Goal: Complete application form

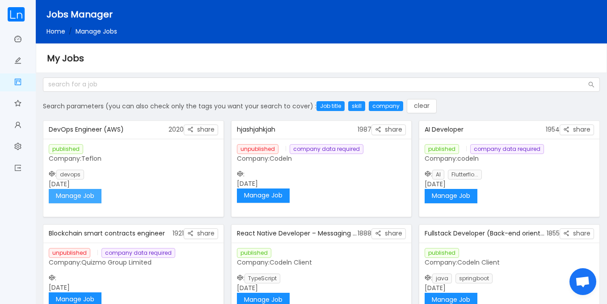
click at [92, 190] on button "Manage Job" at bounding box center [75, 196] width 53 height 14
click at [78, 196] on button "Manage Job" at bounding box center [75, 196] width 53 height 14
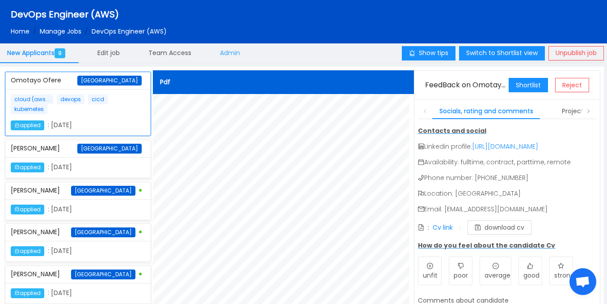
click at [230, 49] on span "Admin" at bounding box center [230, 52] width 20 height 9
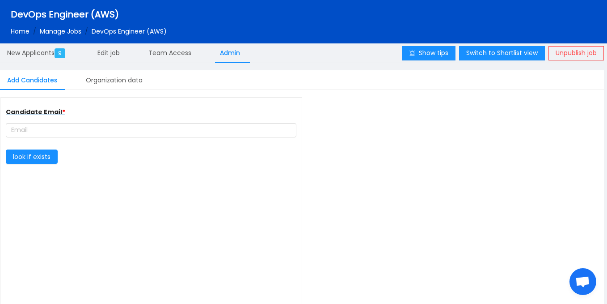
type input "Teflon"
type input "[URL][DOMAIN_NAME]"
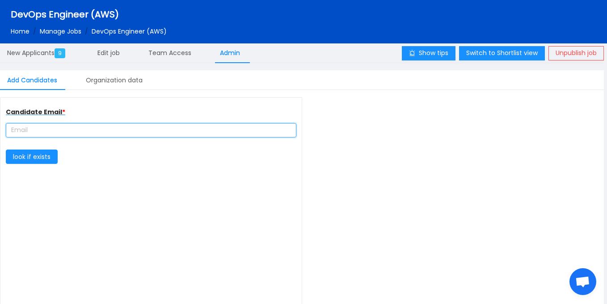
click at [97, 133] on input "text" at bounding box center [151, 130] width 291 height 14
paste input "samuelnnanna71@gmail.com"
type input "samuelnnanna71@gmail.com"
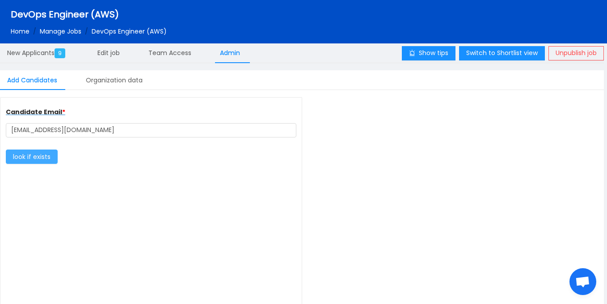
click at [34, 153] on button "look if exists" at bounding box center [32, 156] width 52 height 14
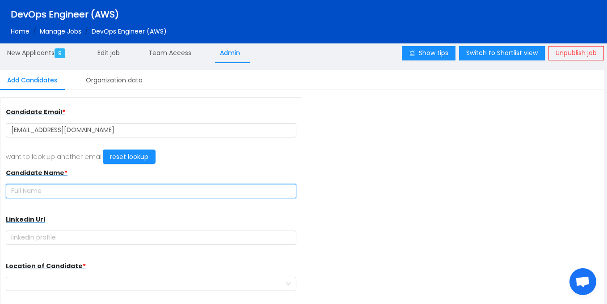
click at [148, 192] on input "text" at bounding box center [151, 191] width 291 height 14
paste input "[PERSON_NAME]"
type input "[PERSON_NAME]"
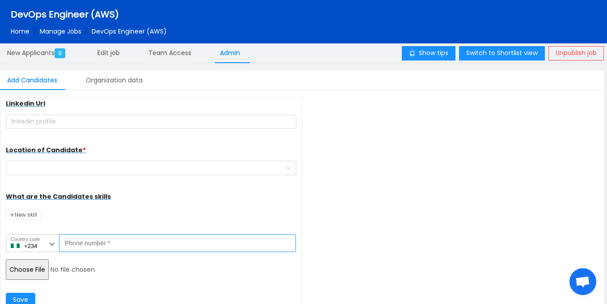
click at [179, 243] on input "Phone number *" at bounding box center [177, 243] width 237 height 18
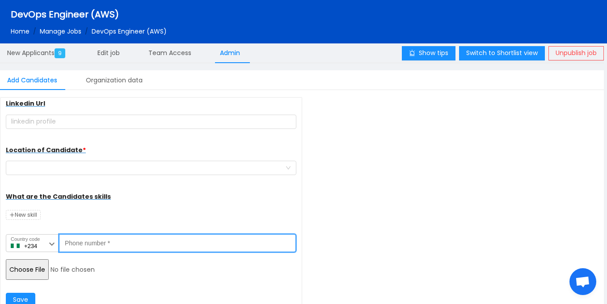
paste input "8137257492"
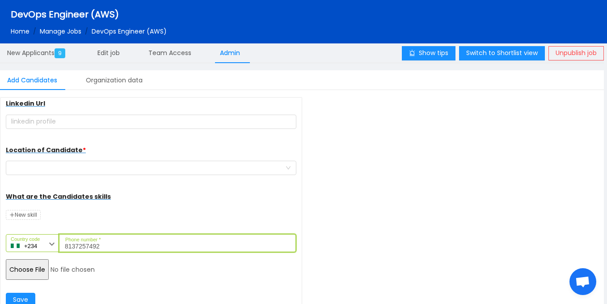
type input "8137257492"
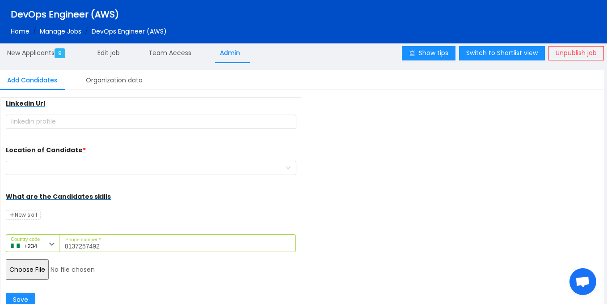
click at [37, 268] on input "file" at bounding box center [74, 269] width 137 height 21
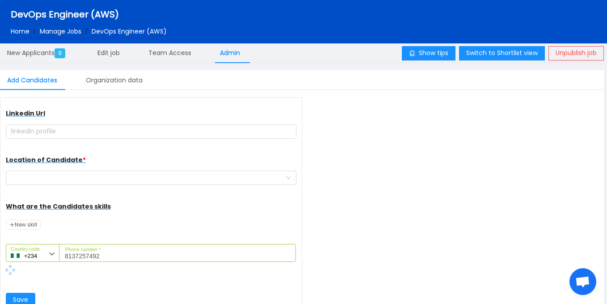
scroll to position [106, 0]
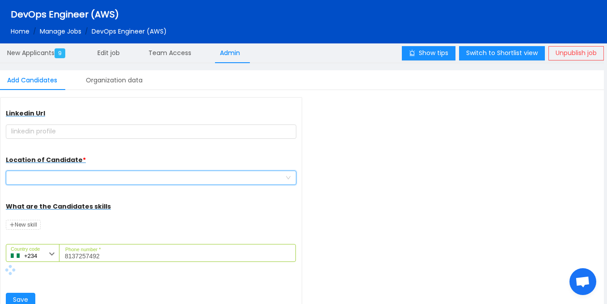
click at [166, 176] on div at bounding box center [148, 177] width 274 height 13
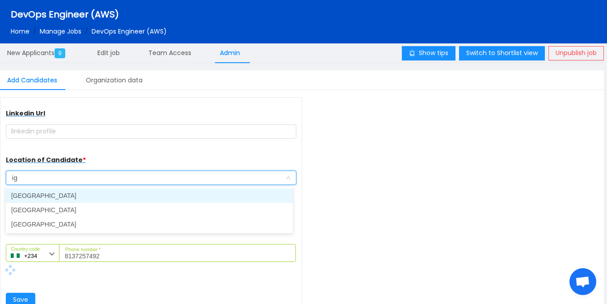
type input "i"
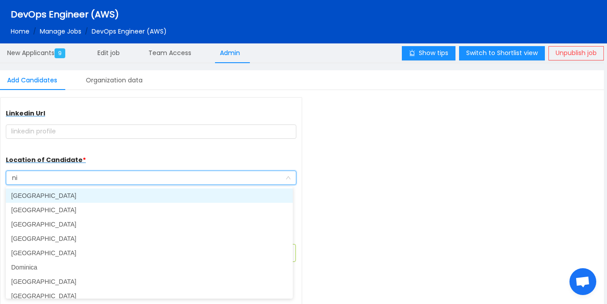
type input "nig"
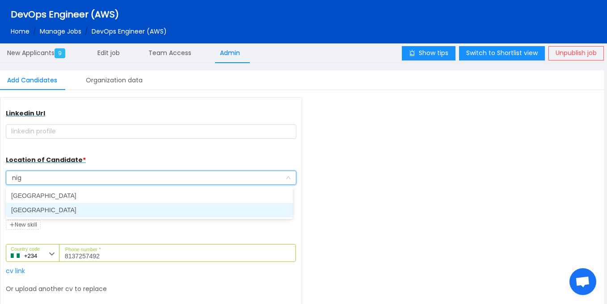
click at [98, 208] on li "[GEOGRAPHIC_DATA]" at bounding box center [149, 210] width 287 height 14
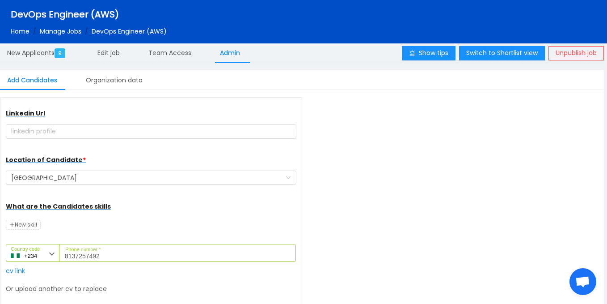
scroll to position [158, 0]
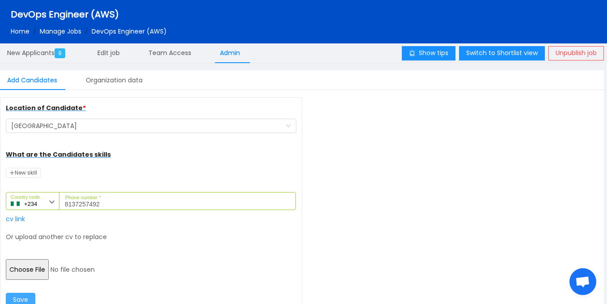
click at [22, 297] on button "Save" at bounding box center [21, 299] width 30 height 14
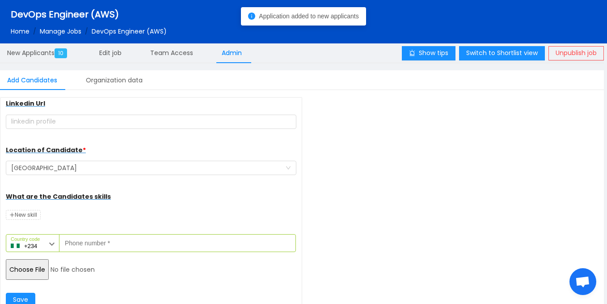
scroll to position [116, 0]
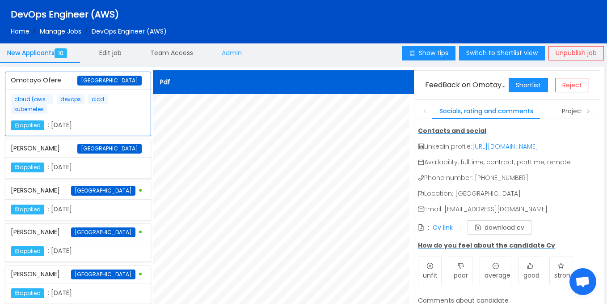
click at [232, 54] on span "Admin" at bounding box center [232, 52] width 20 height 9
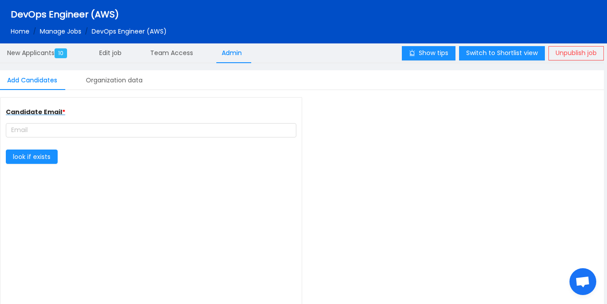
type input "Teflon"
type input "[URL][DOMAIN_NAME]"
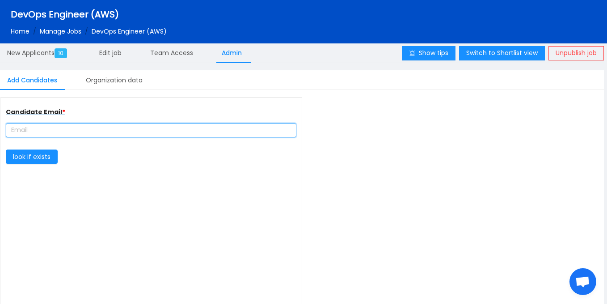
click at [85, 133] on input "text" at bounding box center [151, 130] width 291 height 14
paste input "adeniyiajibodu@gmail.com"
type input "adeniyiajibodu@gmail.com"
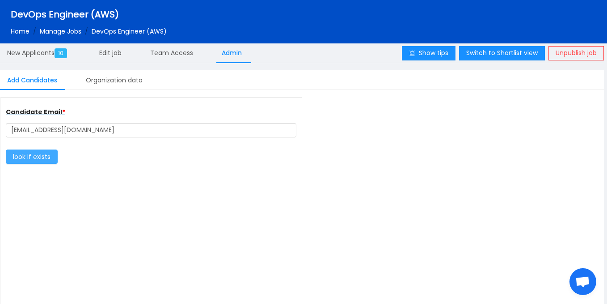
click at [32, 161] on button "look if exists" at bounding box center [32, 156] width 52 height 14
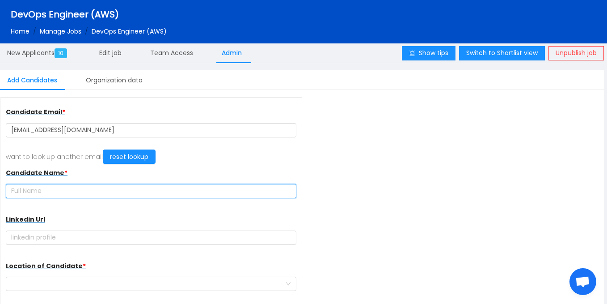
click at [140, 196] on input "text" at bounding box center [151, 191] width 291 height 14
paste input "[PERSON_NAME]"
type input "[PERSON_NAME]"
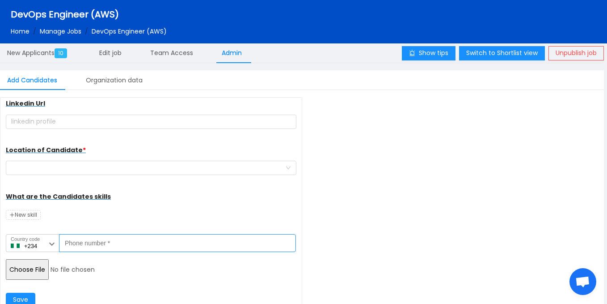
click at [125, 238] on input "Phone number *" at bounding box center [177, 243] width 237 height 18
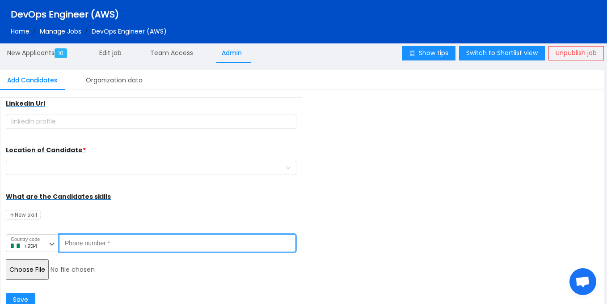
paste input "tel"
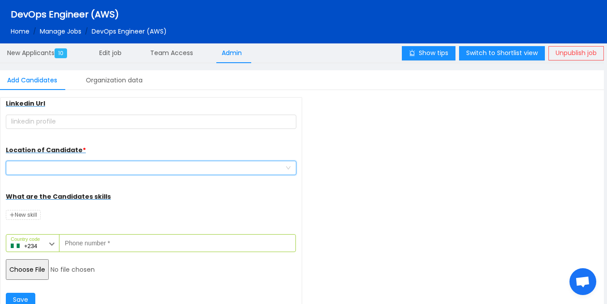
click at [97, 170] on div at bounding box center [148, 167] width 274 height 13
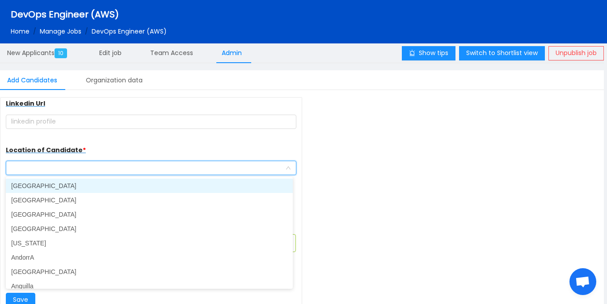
paste input "+2348140897457"
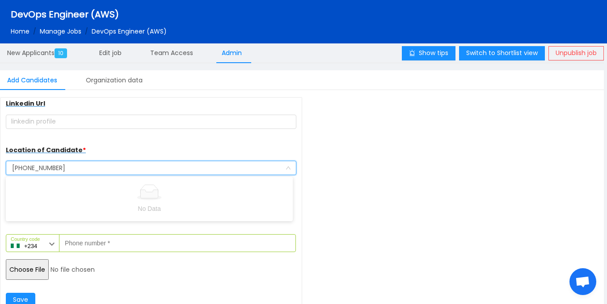
drag, startPoint x: 28, startPoint y: 168, endPoint x: 84, endPoint y: 165, distance: 56.0
click at [84, 165] on input "+2348140897457" at bounding box center [148, 167] width 274 height 13
type input "+"
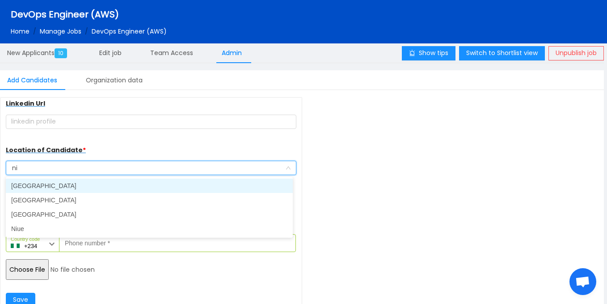
type input "nig"
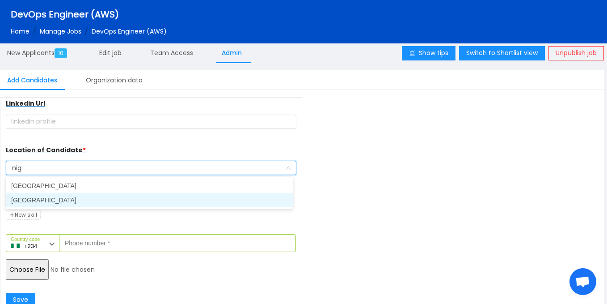
drag, startPoint x: 122, startPoint y: 195, endPoint x: 97, endPoint y: 233, distance: 44.8
click at [122, 195] on li "[GEOGRAPHIC_DATA]" at bounding box center [149, 200] width 287 height 14
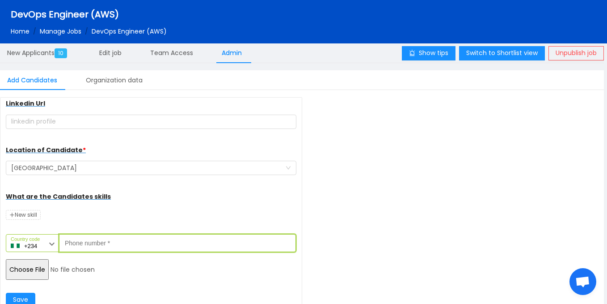
click at [87, 250] on input "Phone number *" at bounding box center [177, 243] width 237 height 18
paste input "8140897457"
type input "8140897457"
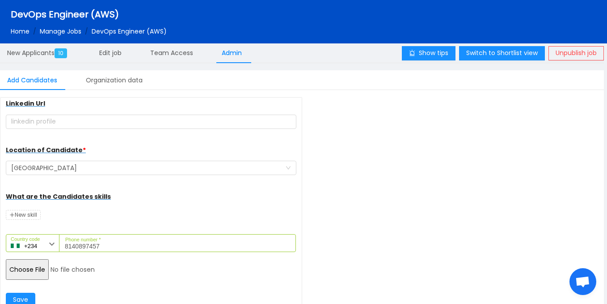
click at [18, 271] on input "file" at bounding box center [74, 269] width 137 height 21
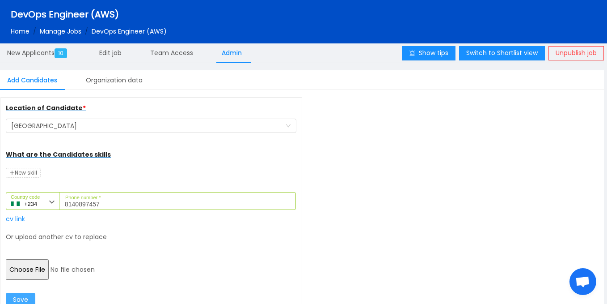
click at [26, 300] on button "Save" at bounding box center [21, 299] width 30 height 14
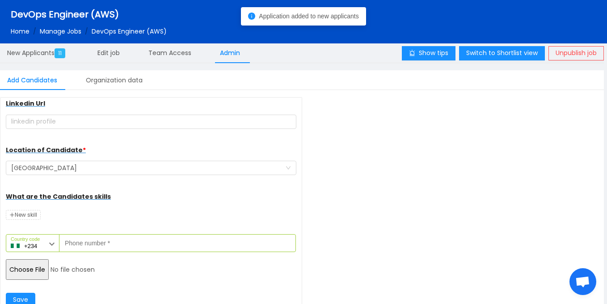
scroll to position [116, 0]
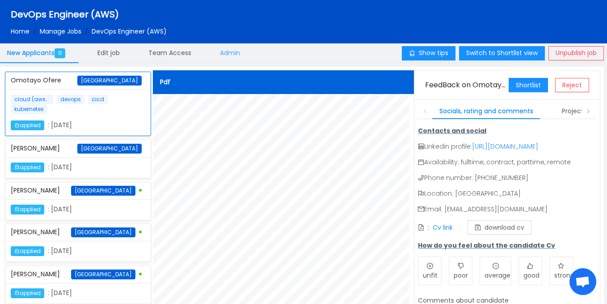
click at [232, 56] on span "Admin" at bounding box center [230, 52] width 20 height 9
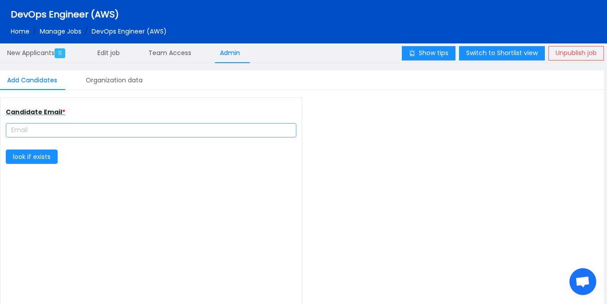
type input "Teflon"
type input "[URL][DOMAIN_NAME]"
click at [150, 129] on input "text" at bounding box center [151, 130] width 291 height 14
paste input "cfrancmail@gmail.com"
type input "cfrancmail@gmail.com"
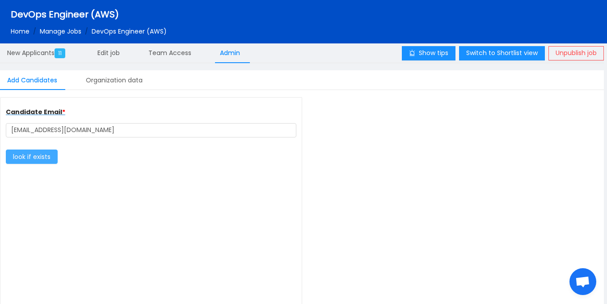
click at [45, 152] on button "look if exists" at bounding box center [32, 156] width 52 height 14
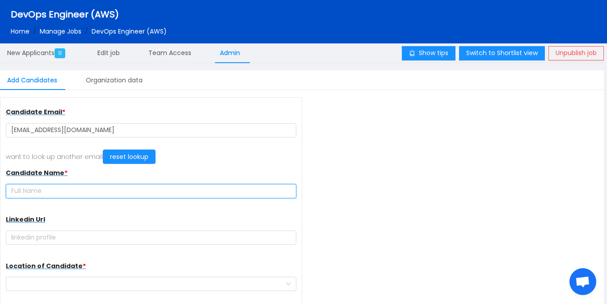
click at [139, 186] on input "text" at bounding box center [151, 191] width 291 height 14
paste input "[PERSON_NAME]"
type input "[PERSON_NAME]"
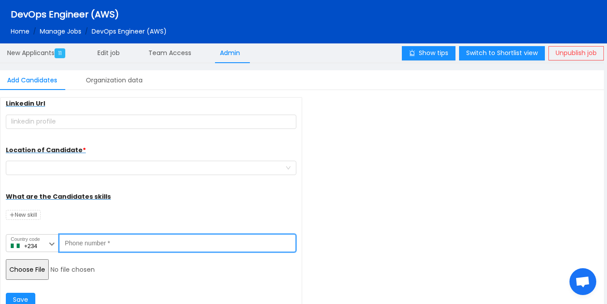
click at [119, 243] on input "Phone number *" at bounding box center [177, 243] width 237 height 18
paste input "0703 053 6524"
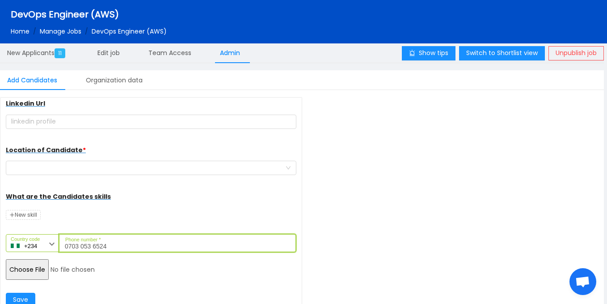
type input "0703 053 6524"
click at [33, 270] on input "file" at bounding box center [74, 269] width 137 height 21
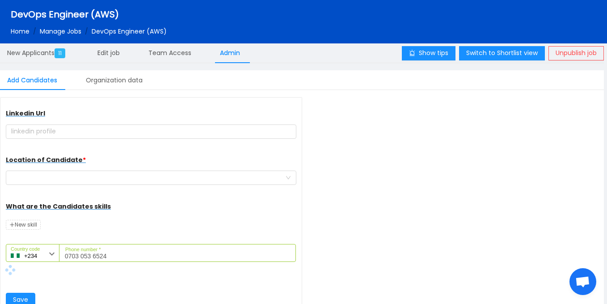
scroll to position [106, 0]
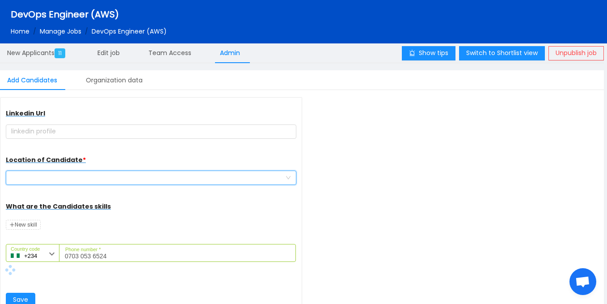
click at [150, 181] on div at bounding box center [148, 177] width 274 height 13
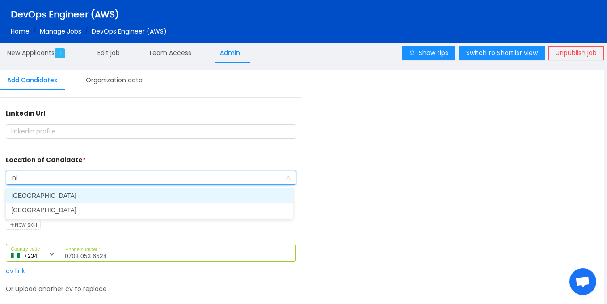
type input "nig"
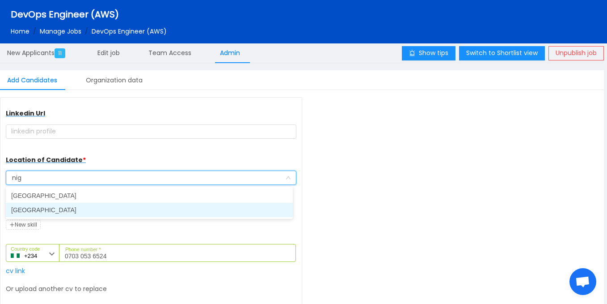
click at [124, 208] on li "[GEOGRAPHIC_DATA]" at bounding box center [149, 210] width 287 height 14
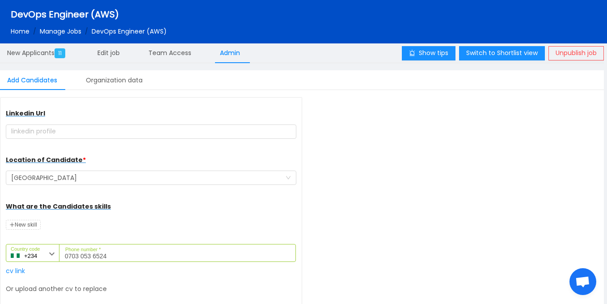
scroll to position [158, 0]
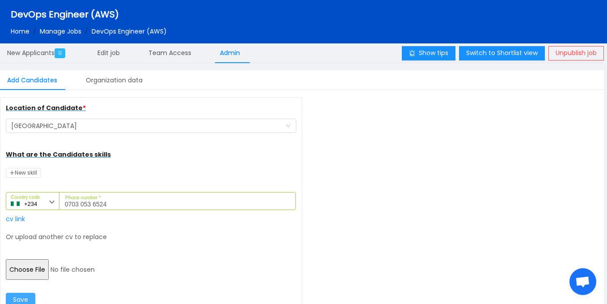
click at [29, 298] on button "Save" at bounding box center [21, 299] width 30 height 14
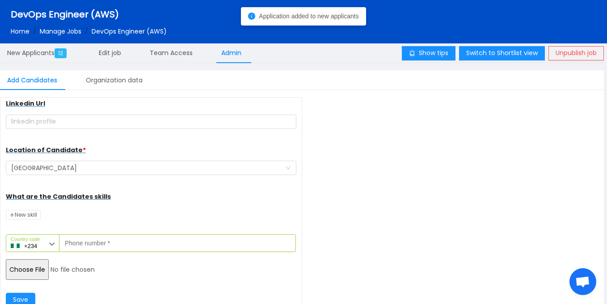
scroll to position [116, 0]
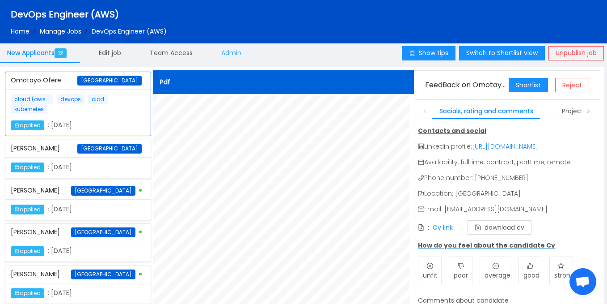
click at [245, 50] on div "Admin" at bounding box center [231, 53] width 34 height 20
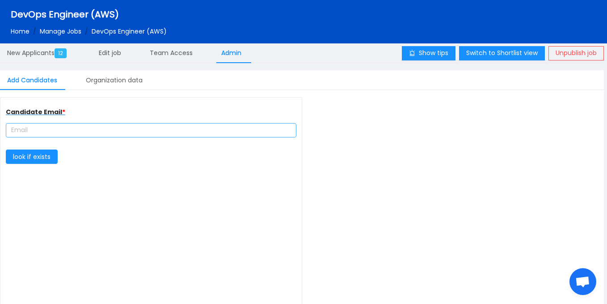
type input "Teflon"
type input "[URL][DOMAIN_NAME]"
click at [159, 132] on input "text" at bounding box center [151, 130] width 291 height 14
paste input "[EMAIL_ADDRESS][DOMAIN_NAME]"
type input "[EMAIL_ADDRESS][DOMAIN_NAME]"
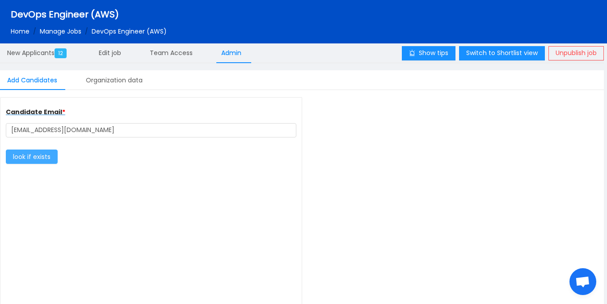
click at [48, 158] on button "look if exists" at bounding box center [32, 156] width 52 height 14
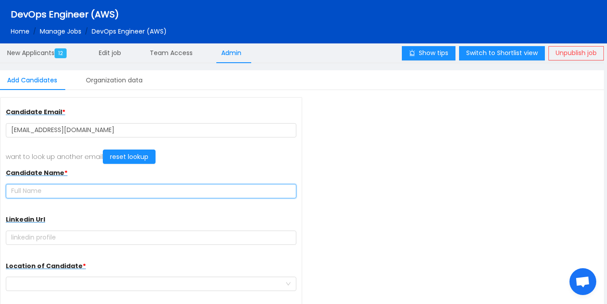
click at [132, 186] on input "text" at bounding box center [151, 191] width 291 height 14
paste input "[PERSON_NAME]"
type input "[PERSON_NAME]"
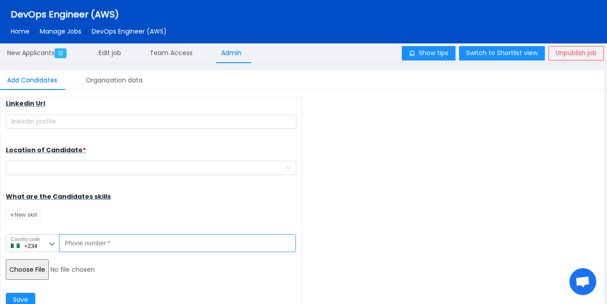
click at [146, 242] on input "Phone number *" at bounding box center [177, 243] width 237 height 18
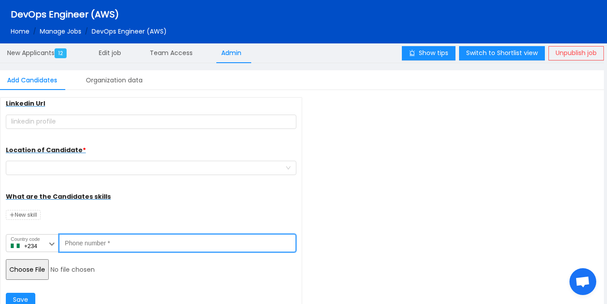
paste input "4806348134"
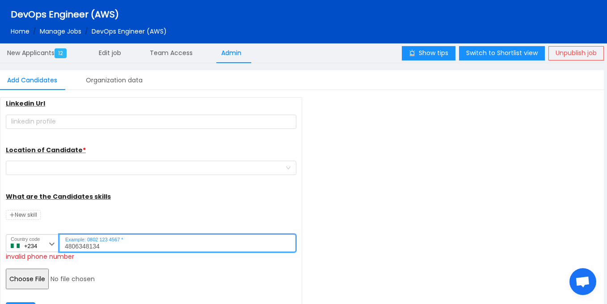
click at [68, 246] on input "4806348134" at bounding box center [177, 243] width 237 height 18
click at [127, 245] on input "806348134" at bounding box center [177, 243] width 237 height 18
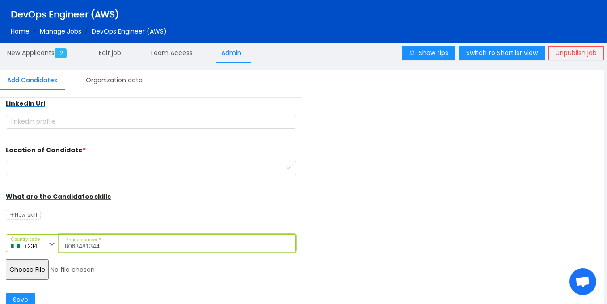
type input "8063481344"
click at [31, 269] on input "file" at bounding box center [74, 269] width 137 height 21
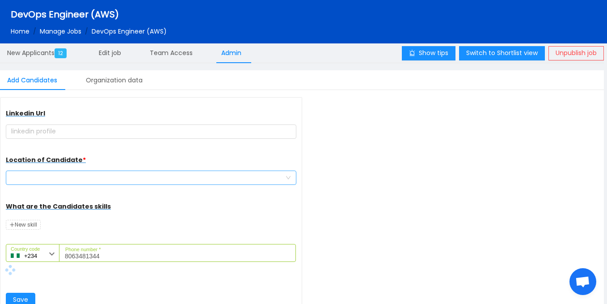
scroll to position [106, 0]
click at [136, 178] on div at bounding box center [148, 177] width 274 height 13
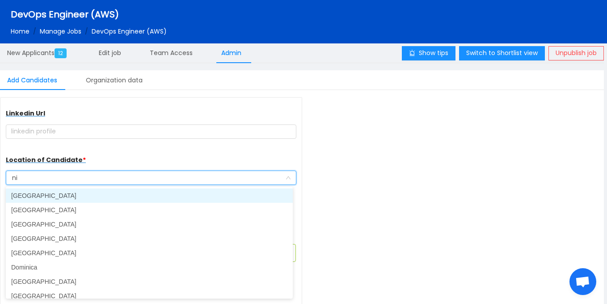
type input "nig"
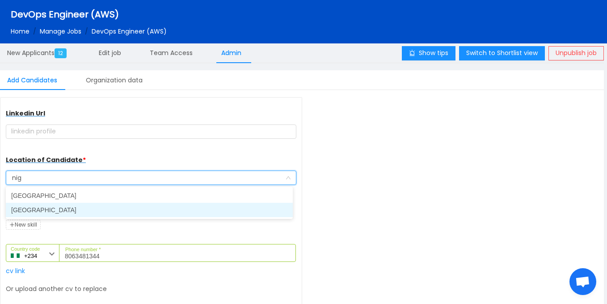
click at [115, 212] on li "[GEOGRAPHIC_DATA]" at bounding box center [149, 210] width 287 height 14
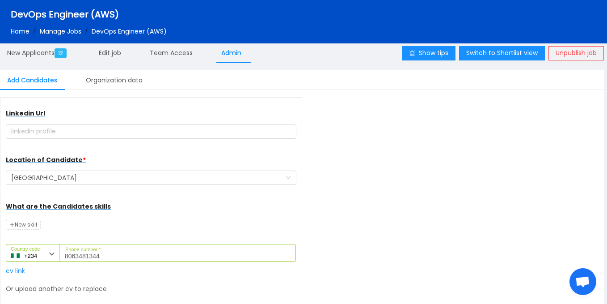
drag, startPoint x: 302, startPoint y: 200, endPoint x: 300, endPoint y: 221, distance: 20.6
click at [300, 221] on div "Candidate Email * lizbethdepo@gmail.com want to look up another email reset loo…" at bounding box center [151, 211] width 302 height 228
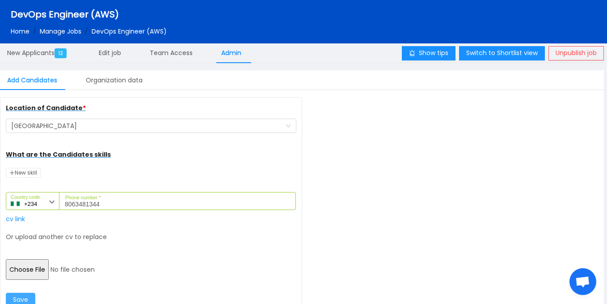
click at [13, 300] on button "Save" at bounding box center [21, 299] width 30 height 14
click at [389, 143] on div "Candidate Email * lizbethdepo@gmail.com want to look up another email reset loo…" at bounding box center [302, 211] width 604 height 228
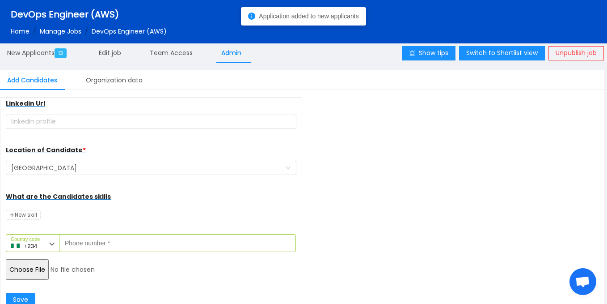
scroll to position [116, 0]
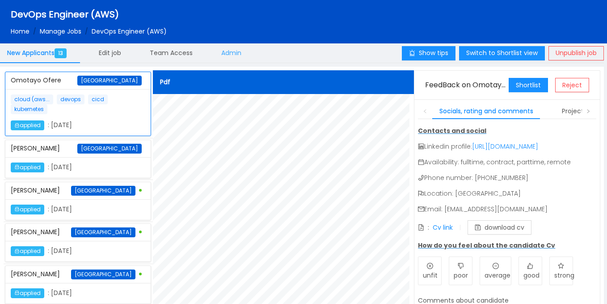
click at [228, 49] on span "Admin" at bounding box center [231, 52] width 20 height 9
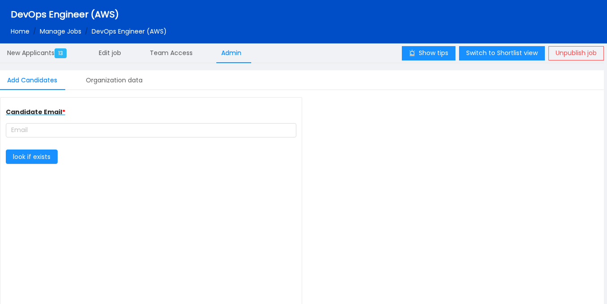
type input "Teflon"
type input "[URL][DOMAIN_NAME]"
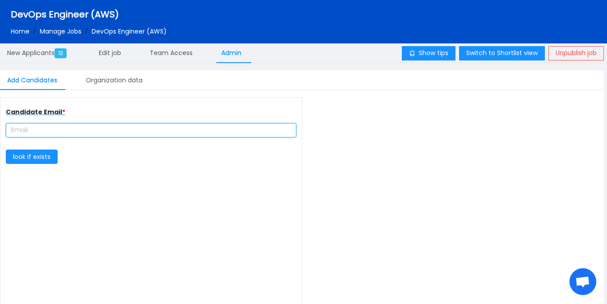
click at [153, 130] on input "text" at bounding box center [151, 130] width 291 height 14
paste input "[EMAIL_ADDRESS][DOMAIN_NAME]"
type input "[EMAIL_ADDRESS][DOMAIN_NAME]"
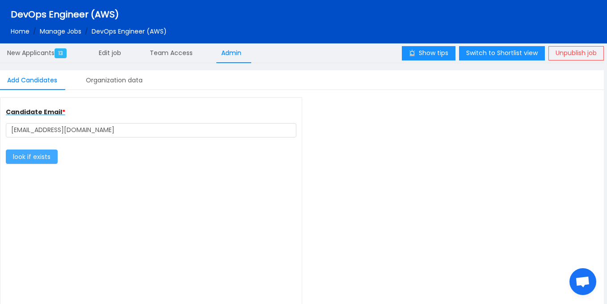
click at [29, 154] on button "look if exists" at bounding box center [32, 156] width 52 height 14
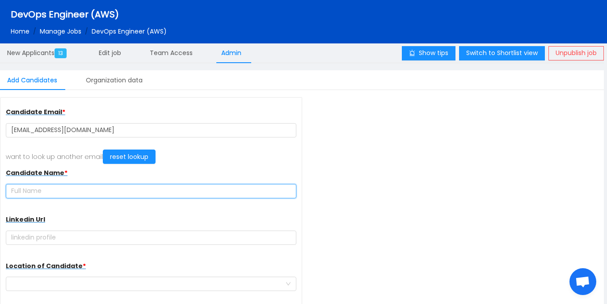
click at [99, 190] on input "text" at bounding box center [151, 191] width 291 height 14
paste input "[PERSON_NAME] [PERSON_NAME]"
type input "[PERSON_NAME] [PERSON_NAME]"
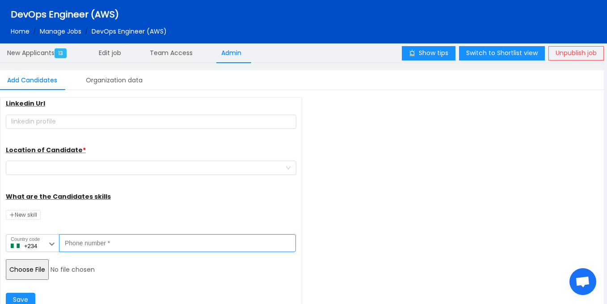
click at [136, 242] on input "Phone number *" at bounding box center [177, 243] width 237 height 18
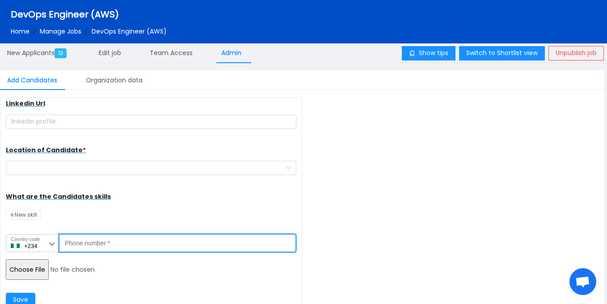
paste input "9130662137"
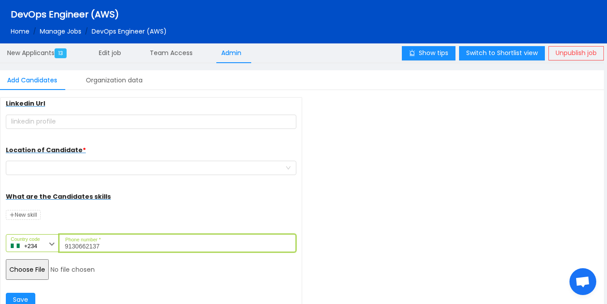
type input "9130662137"
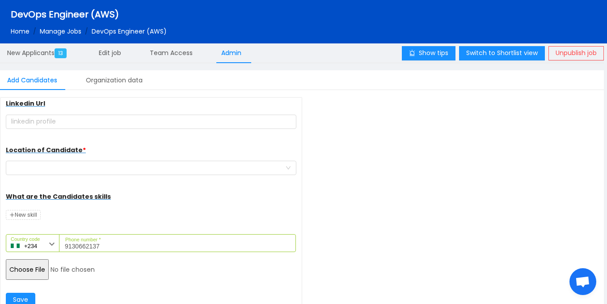
click at [31, 278] on input "file" at bounding box center [74, 269] width 137 height 21
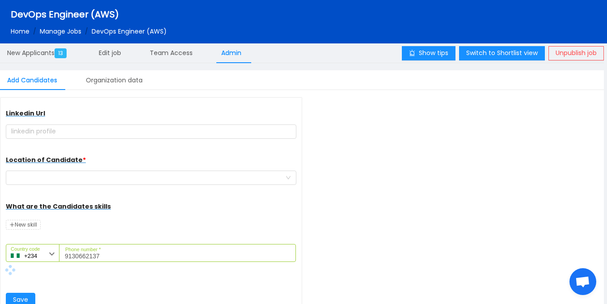
scroll to position [106, 0]
click at [132, 183] on div at bounding box center [148, 177] width 274 height 13
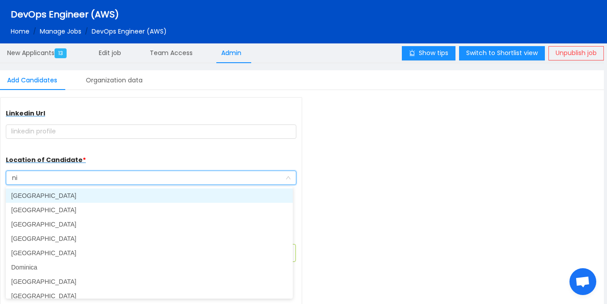
type input "nig"
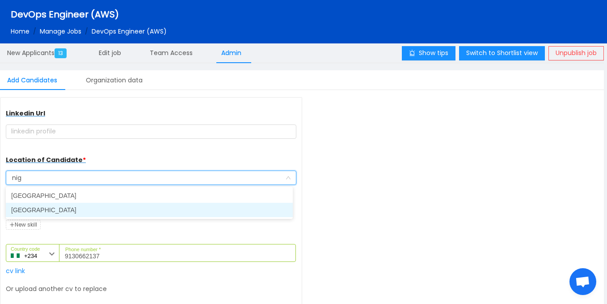
click at [106, 214] on li "[GEOGRAPHIC_DATA]" at bounding box center [149, 210] width 287 height 14
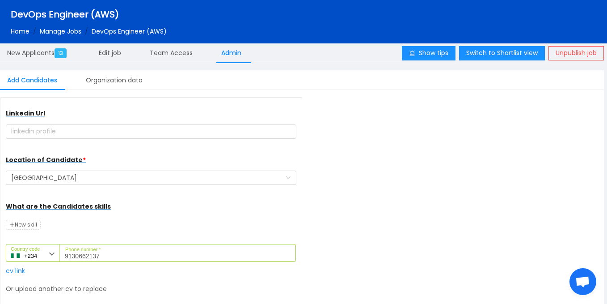
scroll to position [158, 0]
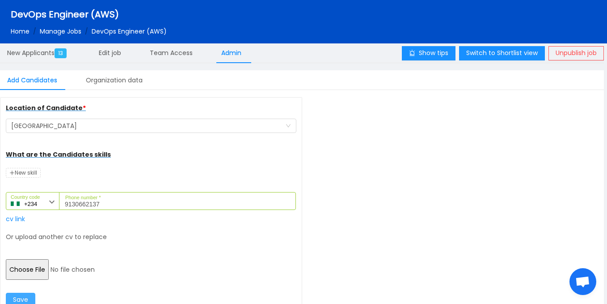
click at [27, 302] on button "Save" at bounding box center [21, 299] width 30 height 14
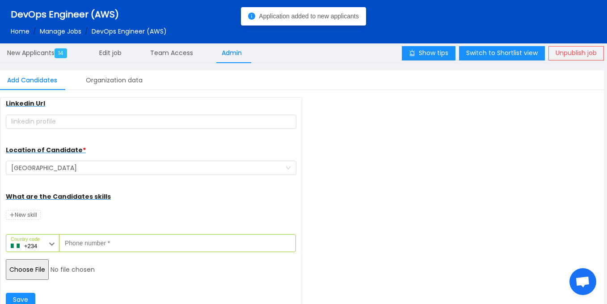
scroll to position [116, 0]
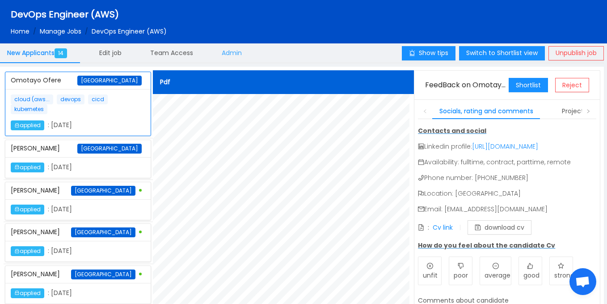
click at [237, 54] on span "Admin" at bounding box center [232, 52] width 20 height 9
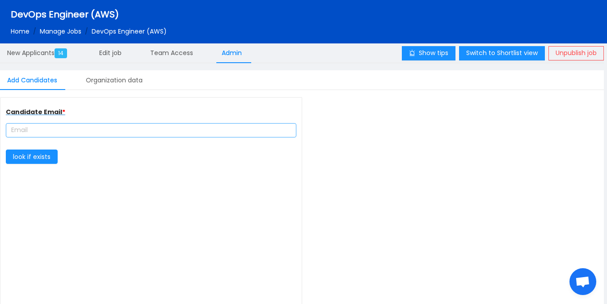
type input "Teflon"
type input "[URL][DOMAIN_NAME]"
click at [119, 127] on input "text" at bounding box center [151, 130] width 291 height 14
paste input "[EMAIL_ADDRESS][DOMAIN_NAME]"
type input "[EMAIL_ADDRESS][DOMAIN_NAME]"
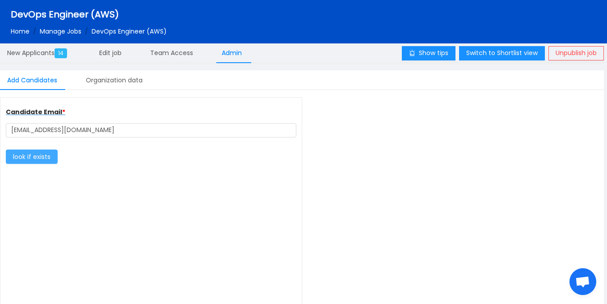
click at [44, 153] on button "look if exists" at bounding box center [32, 156] width 52 height 14
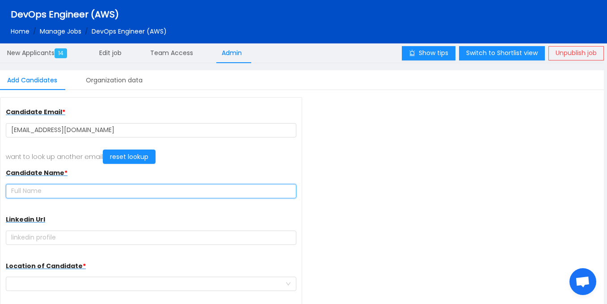
click at [101, 190] on input "text" at bounding box center [151, 191] width 291 height 14
paste input "[PERSON_NAME]"
type input "[PERSON_NAME]"
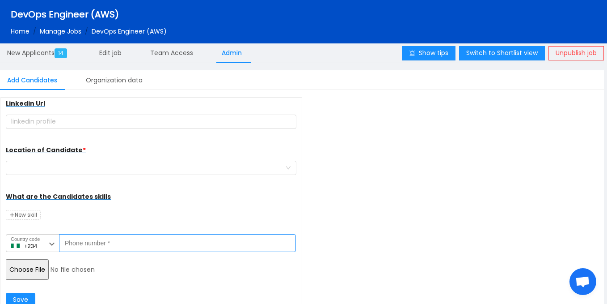
click at [142, 245] on input "Phone number *" at bounding box center [177, 243] width 237 height 18
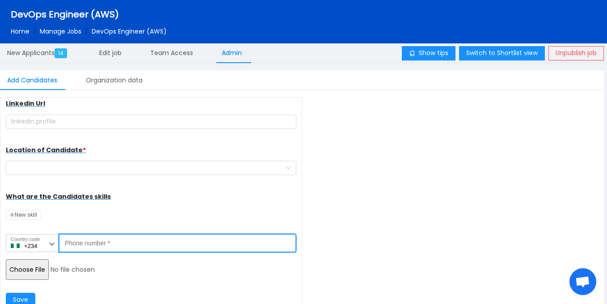
paste input "7033231340"
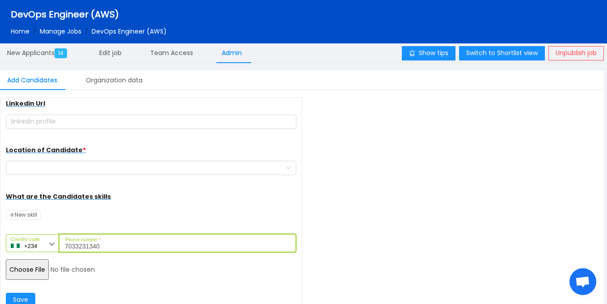
type input "7033231340"
click at [37, 267] on input "file" at bounding box center [74, 269] width 137 height 21
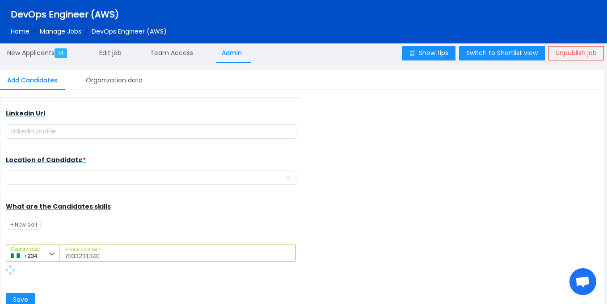
scroll to position [106, 0]
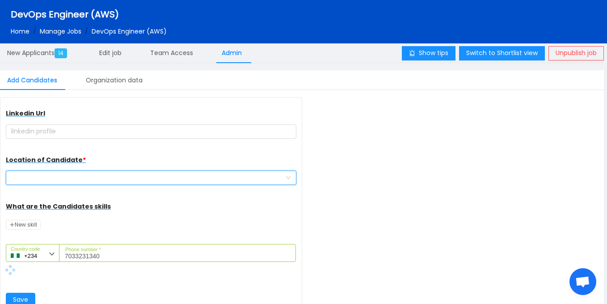
click at [122, 179] on div at bounding box center [148, 177] width 274 height 13
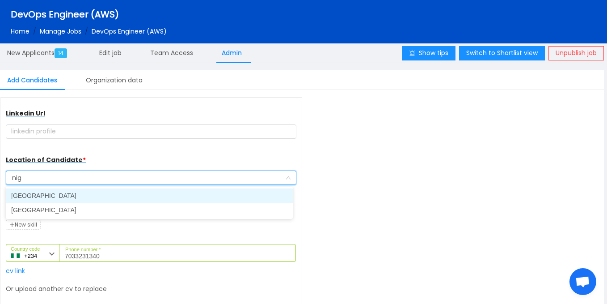
type input "nige"
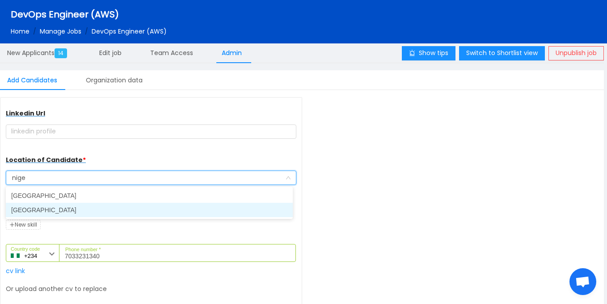
click at [62, 213] on li "[GEOGRAPHIC_DATA]" at bounding box center [149, 210] width 287 height 14
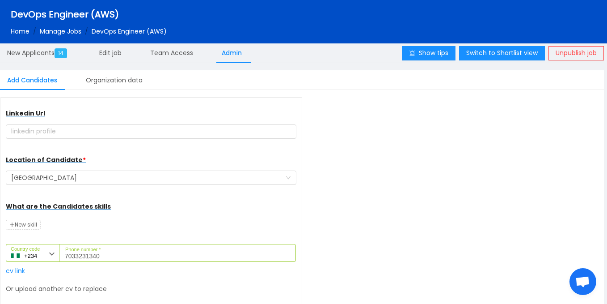
scroll to position [158, 0]
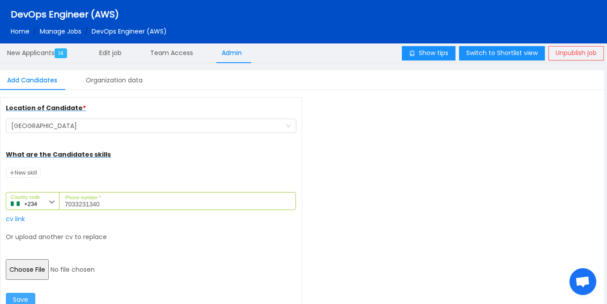
click at [29, 297] on button "Save" at bounding box center [21, 299] width 30 height 14
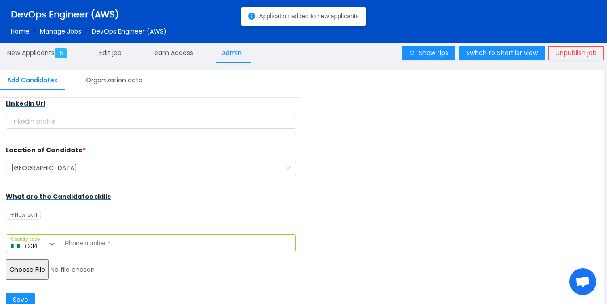
scroll to position [116, 0]
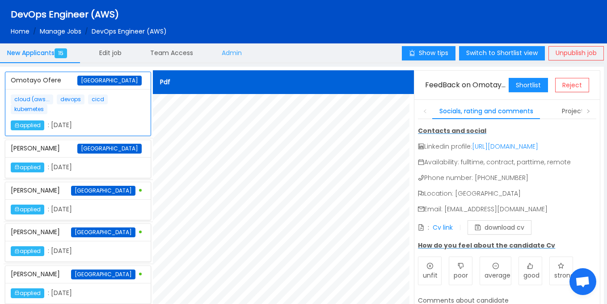
click at [239, 45] on div "Admin" at bounding box center [232, 53] width 34 height 20
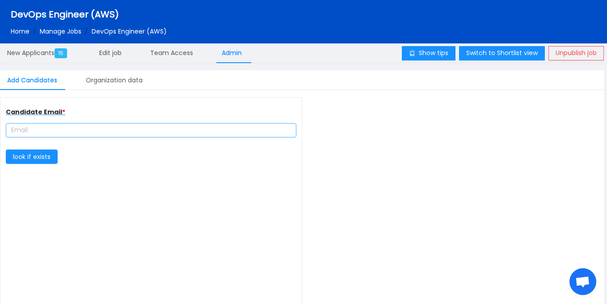
type input "Teflon"
type input "[URL][DOMAIN_NAME]"
click at [99, 132] on input "text" at bounding box center [151, 130] width 291 height 14
paste input "[EMAIL_ADDRESS][DOMAIN_NAME]"
type input "[EMAIL_ADDRESS][DOMAIN_NAME]"
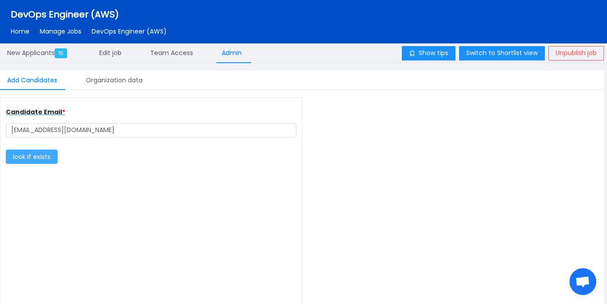
click at [34, 157] on button "look if exists" at bounding box center [32, 156] width 52 height 14
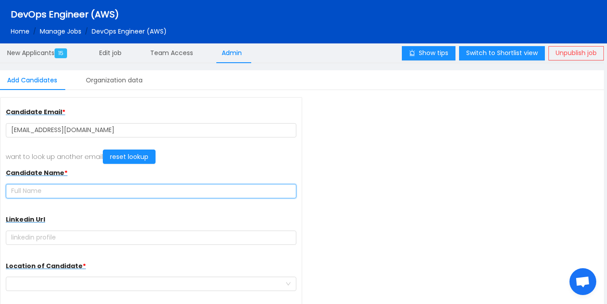
click at [127, 187] on input "text" at bounding box center [151, 191] width 291 height 14
paste input "Anyankpele [PERSON_NAME]"
type input "Anyankpele [PERSON_NAME]"
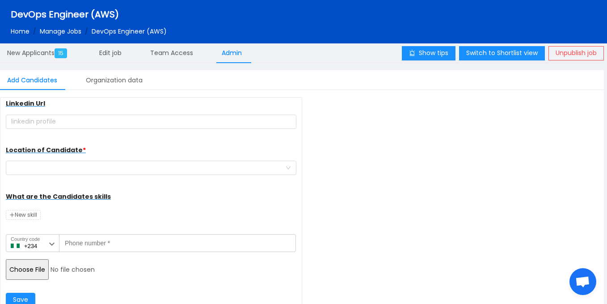
click at [31, 272] on input "file" at bounding box center [74, 269] width 137 height 21
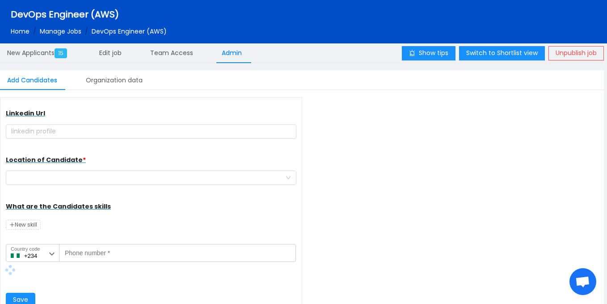
scroll to position [106, 0]
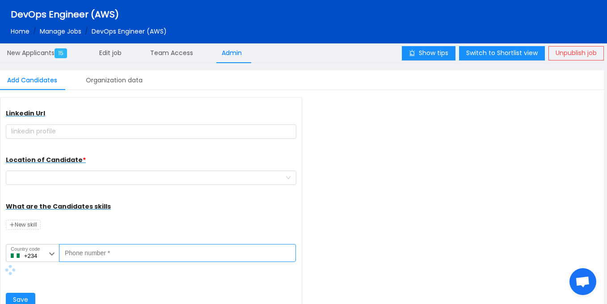
click at [114, 252] on input "Phone number *" at bounding box center [177, 253] width 237 height 18
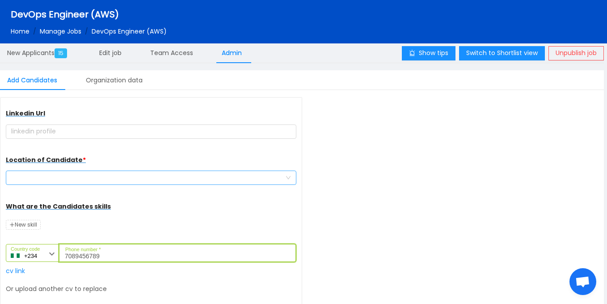
type input "7089456789"
click at [179, 180] on div at bounding box center [148, 177] width 274 height 13
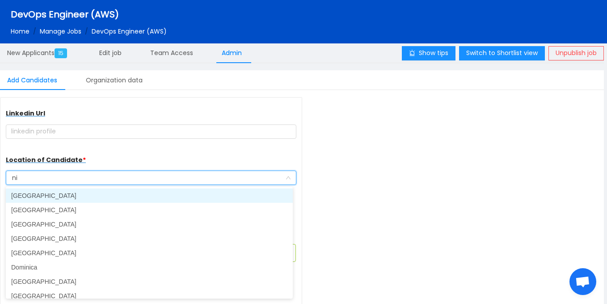
type input "nig"
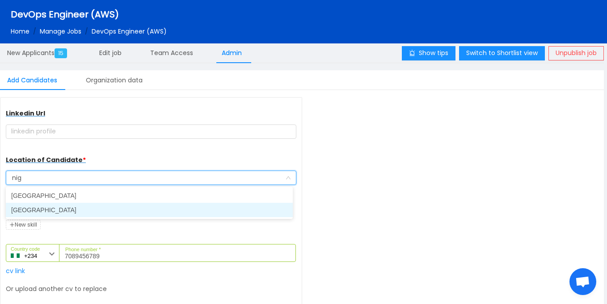
click at [156, 210] on li "[GEOGRAPHIC_DATA]" at bounding box center [149, 210] width 287 height 14
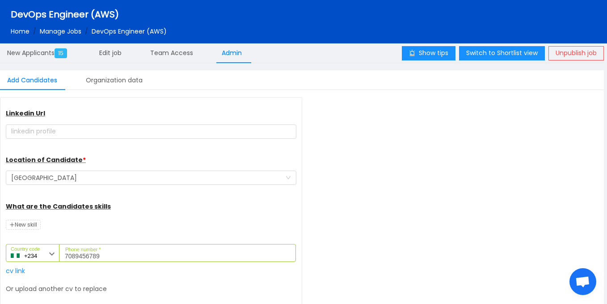
scroll to position [158, 0]
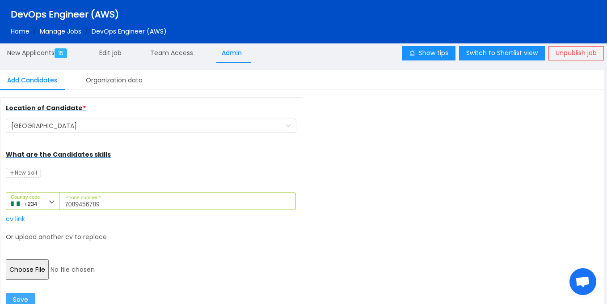
click at [30, 297] on button "Save" at bounding box center [21, 299] width 30 height 14
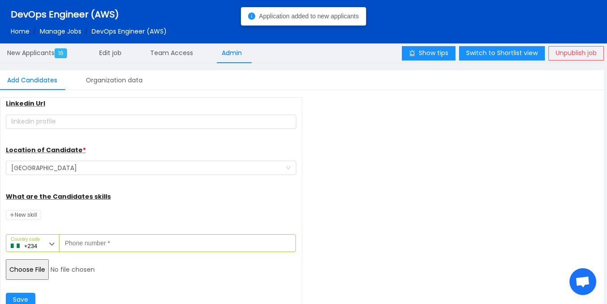
scroll to position [116, 0]
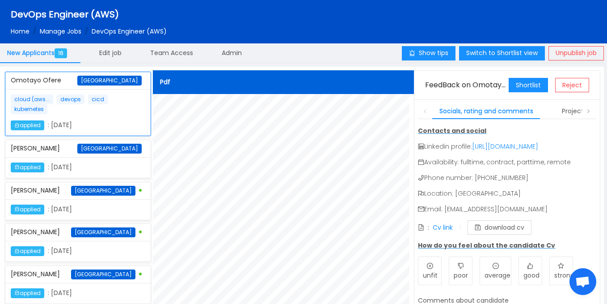
click at [104, 199] on div "[PERSON_NAME][DEMOGRAPHIC_DATA] Nigeria" at bounding box center [78, 190] width 135 height 17
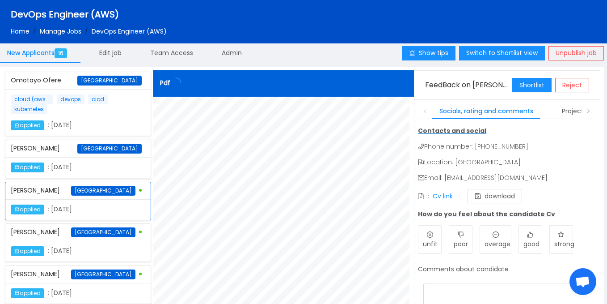
click at [110, 168] on div "applied : [DATE]" at bounding box center [77, 167] width 145 height 21
